Goal: Information Seeking & Learning: Learn about a topic

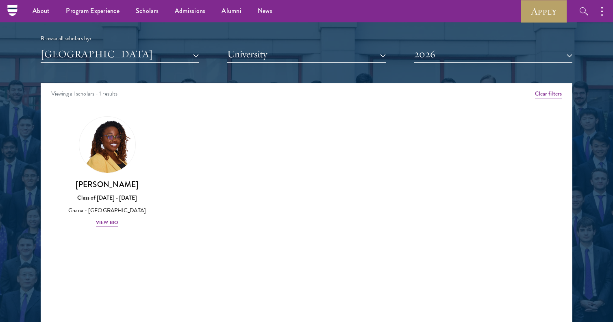
scroll to position [996, 0]
click at [109, 222] on div "View Bio" at bounding box center [107, 223] width 22 height 8
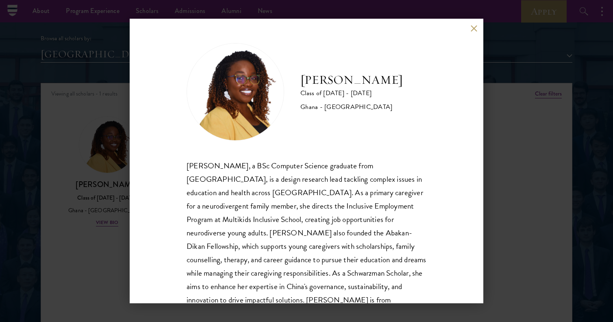
scroll to position [28, 0]
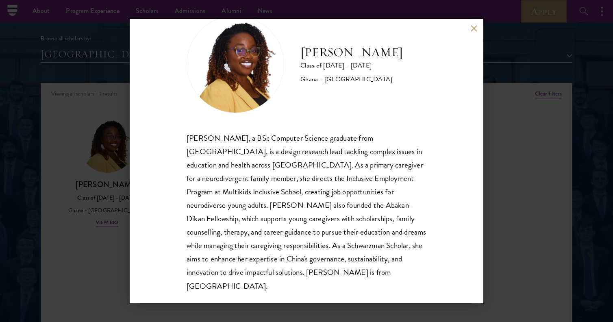
click at [525, 125] on div "[PERSON_NAME] Class of [DATE] - [DATE] Ghana - [GEOGRAPHIC_DATA] [PERSON_NAME],…" at bounding box center [306, 161] width 613 height 322
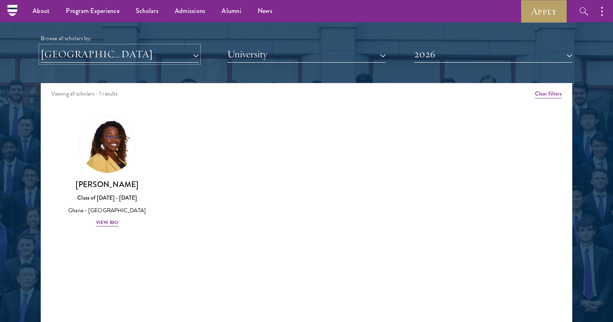
click at [170, 59] on button "[GEOGRAPHIC_DATA]" at bounding box center [120, 54] width 158 height 17
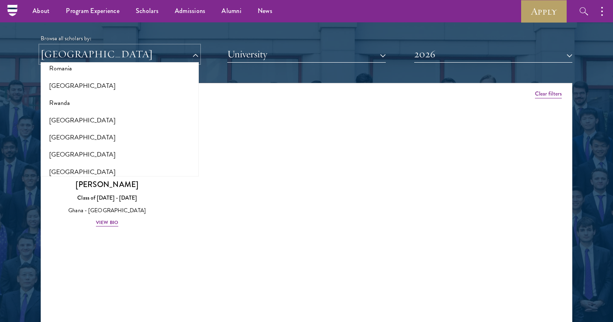
scroll to position [1705, 0]
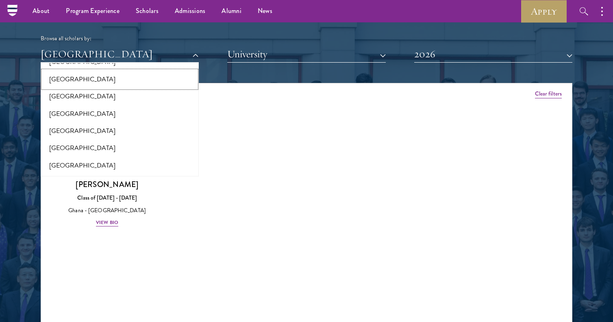
click at [159, 77] on button "[GEOGRAPHIC_DATA]" at bounding box center [119, 79] width 153 height 17
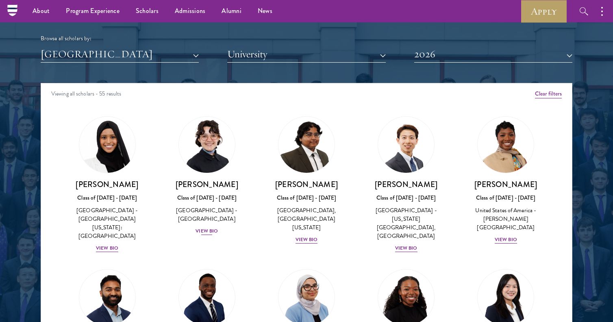
scroll to position [5, 0]
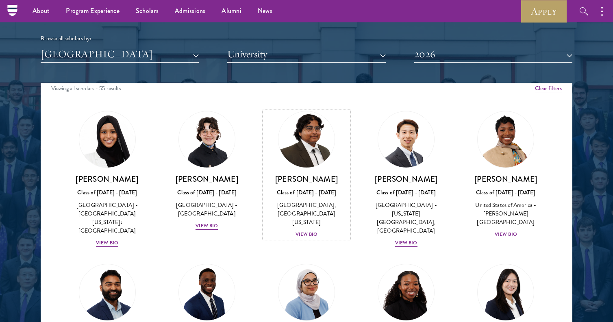
click at [309, 232] on div "View Bio" at bounding box center [307, 235] width 22 height 8
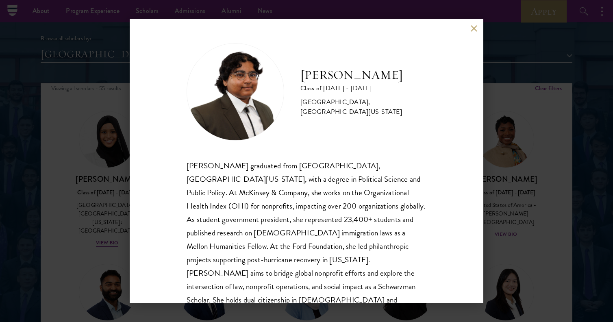
click at [92, 225] on div "[PERSON_NAME] Class of [DATE] - [DATE] [GEOGRAPHIC_DATA] - [GEOGRAPHIC_DATA], […" at bounding box center [306, 161] width 613 height 322
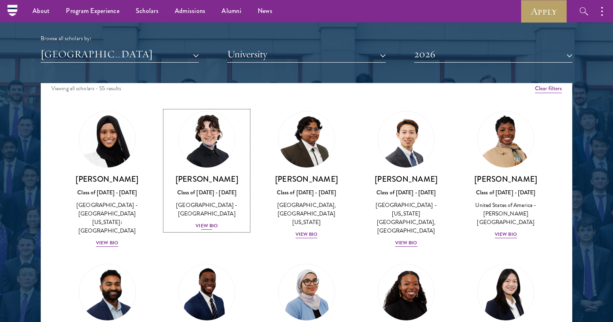
click at [204, 223] on div "View Bio" at bounding box center [207, 226] width 22 height 8
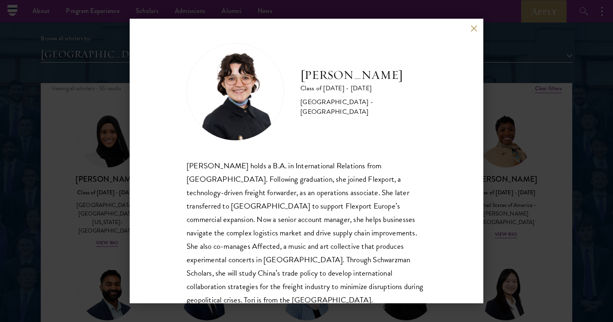
click at [88, 245] on div "[PERSON_NAME] Class of [DATE] - [DATE] [GEOGRAPHIC_DATA] - [GEOGRAPHIC_DATA] [P…" at bounding box center [306, 161] width 613 height 322
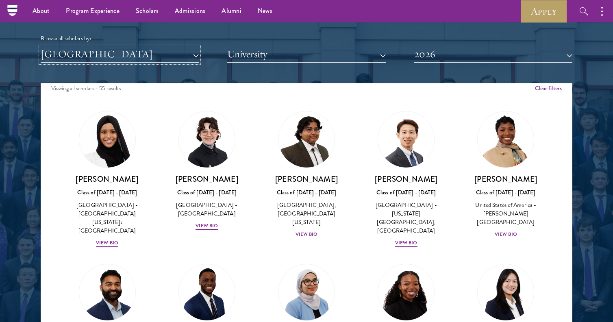
click at [153, 55] on button "[GEOGRAPHIC_DATA]" at bounding box center [120, 54] width 158 height 17
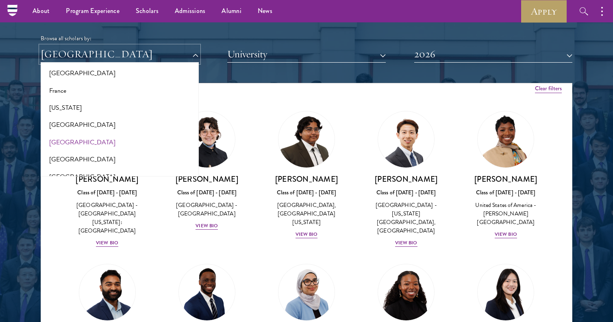
scroll to position [457, 0]
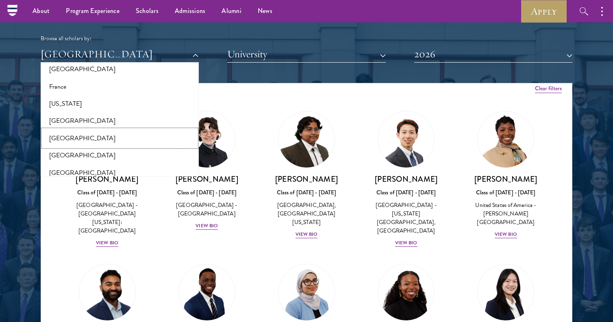
click at [138, 138] on button "[GEOGRAPHIC_DATA]" at bounding box center [119, 138] width 153 height 17
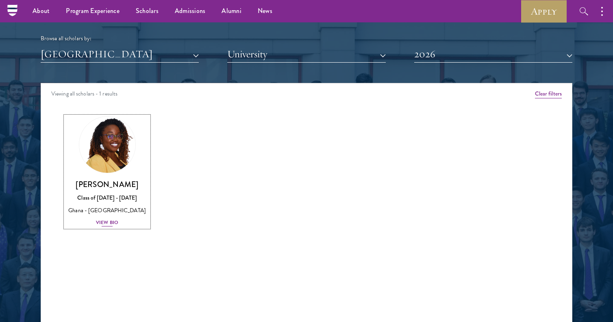
click at [111, 219] on div "View Bio" at bounding box center [107, 223] width 22 height 8
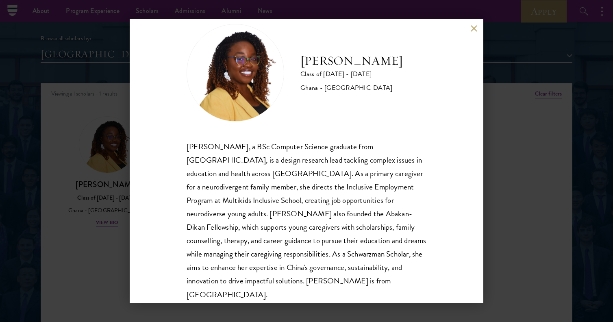
scroll to position [28, 0]
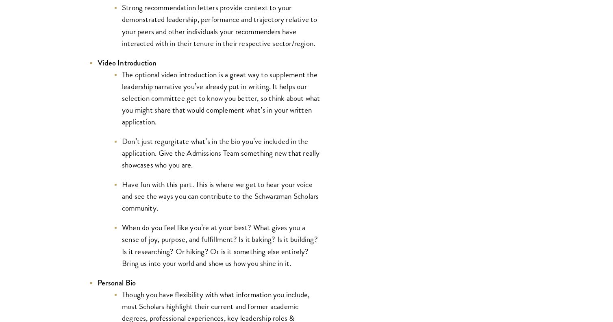
scroll to position [1355, 0]
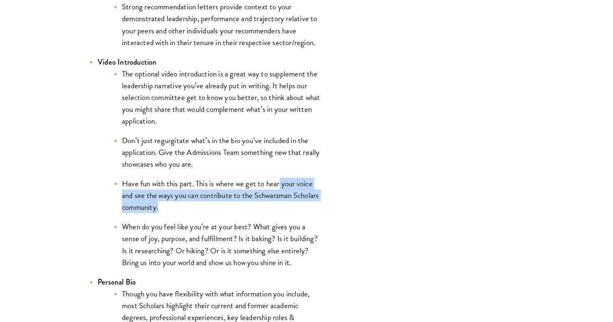
drag, startPoint x: 276, startPoint y: 207, endPoint x: 279, endPoint y: 187, distance: 20.5
click at [279, 187] on li "Have fun with this part. This is where we get to hear your voice and see the wa…" at bounding box center [217, 195] width 207 height 35
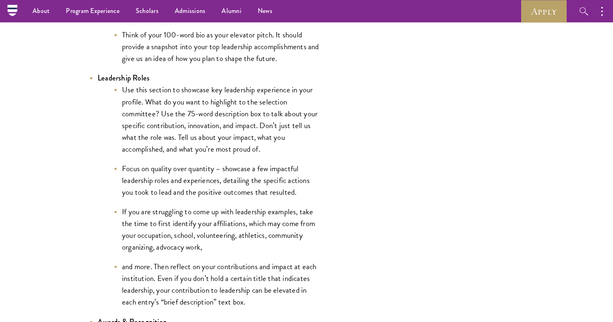
scroll to position [1726, 0]
